Goal: Task Accomplishment & Management: Complete application form

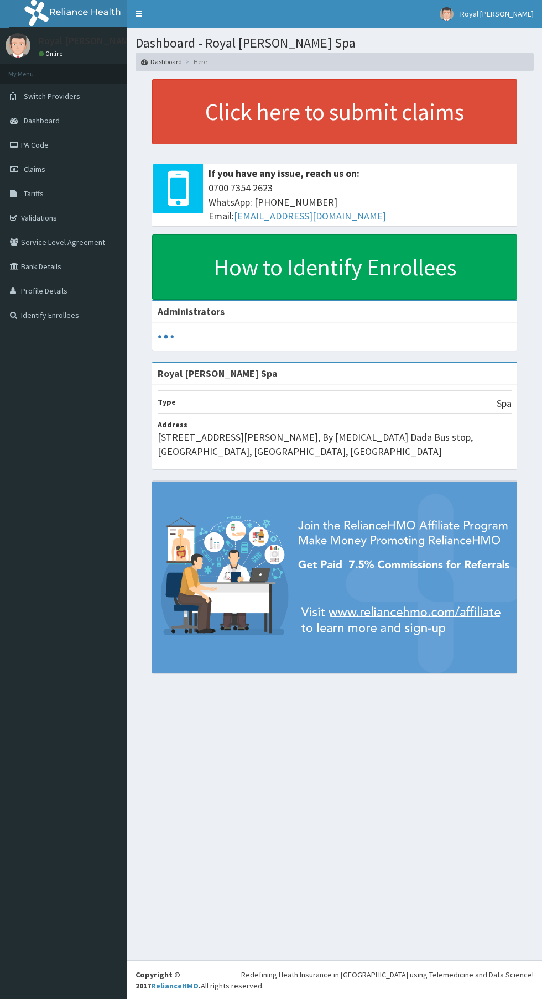
click at [41, 170] on span "Claims" at bounding box center [35, 169] width 22 height 10
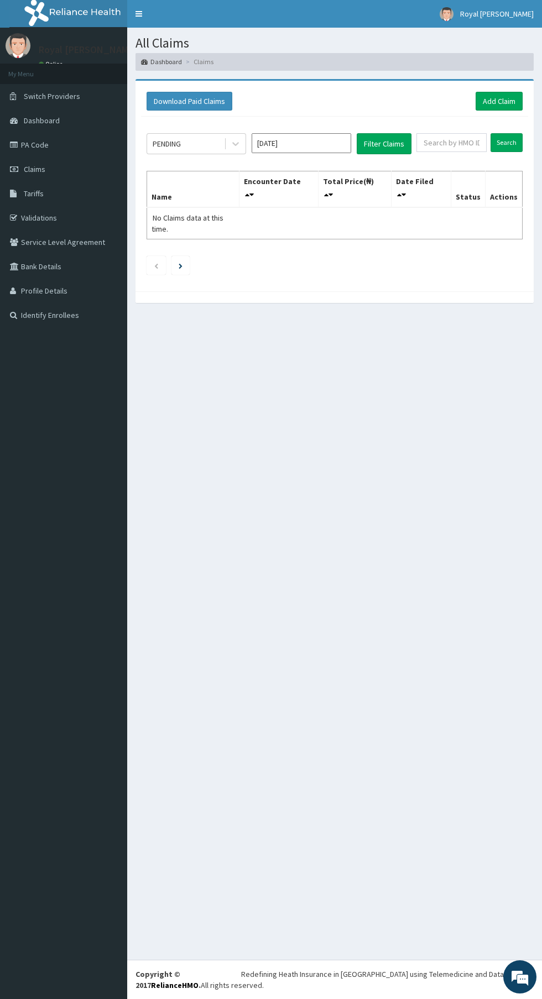
click at [61, 165] on link "Claims" at bounding box center [63, 169] width 127 height 24
click at [46, 171] on link "Claims" at bounding box center [63, 169] width 127 height 24
click at [81, 155] on link "PA Code" at bounding box center [63, 145] width 127 height 24
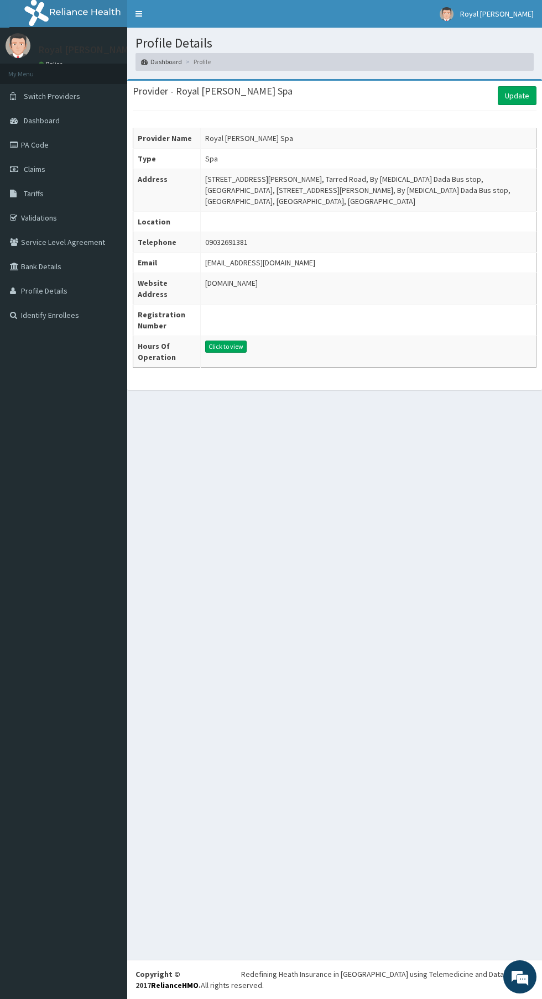
click at [38, 121] on span "Dashboard" at bounding box center [42, 121] width 36 height 10
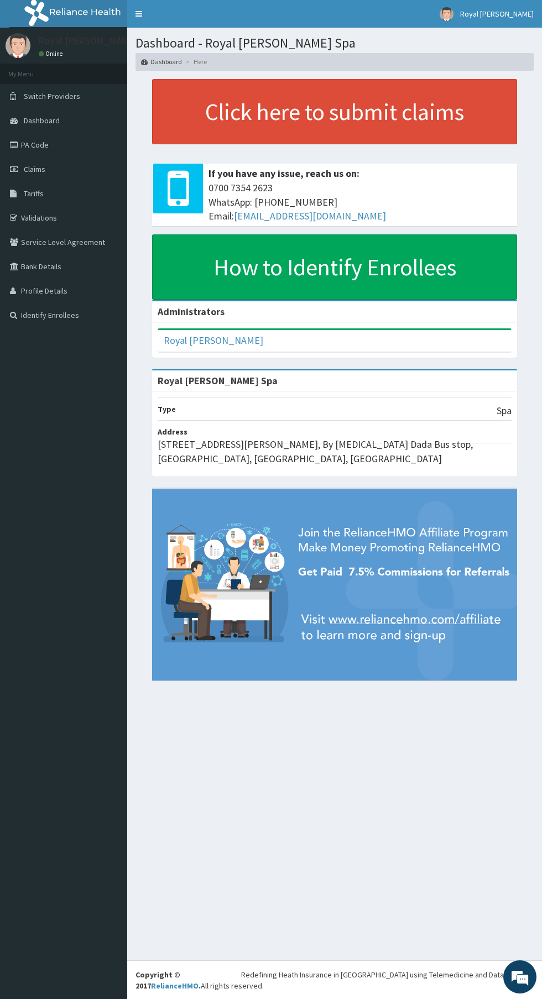
click at [55, 178] on link "Claims" at bounding box center [63, 169] width 127 height 24
click at [46, 165] on link "Claims" at bounding box center [63, 169] width 127 height 24
click at [67, 150] on link "PA Code" at bounding box center [63, 145] width 127 height 24
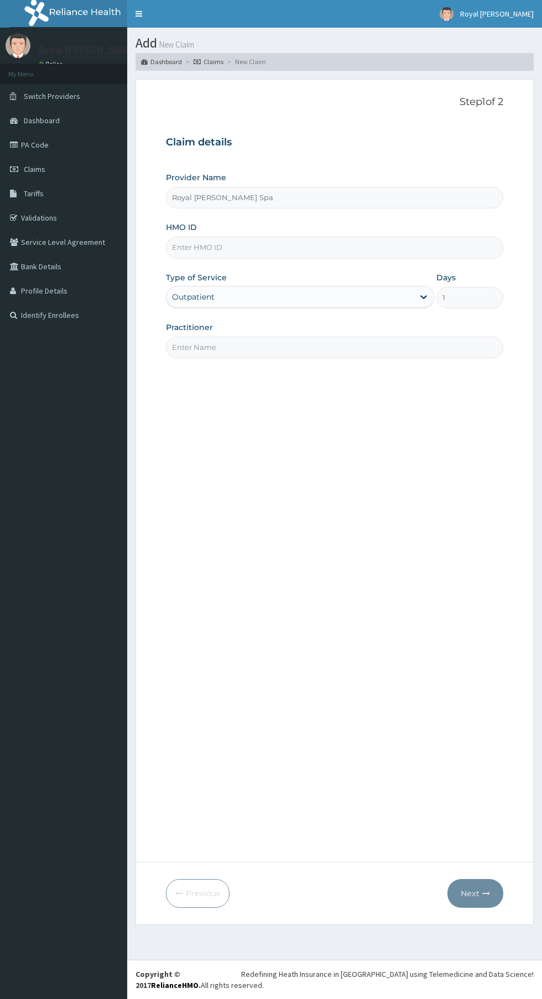
type input "Royal [PERSON_NAME] Spa"
